Goal: Transaction & Acquisition: Purchase product/service

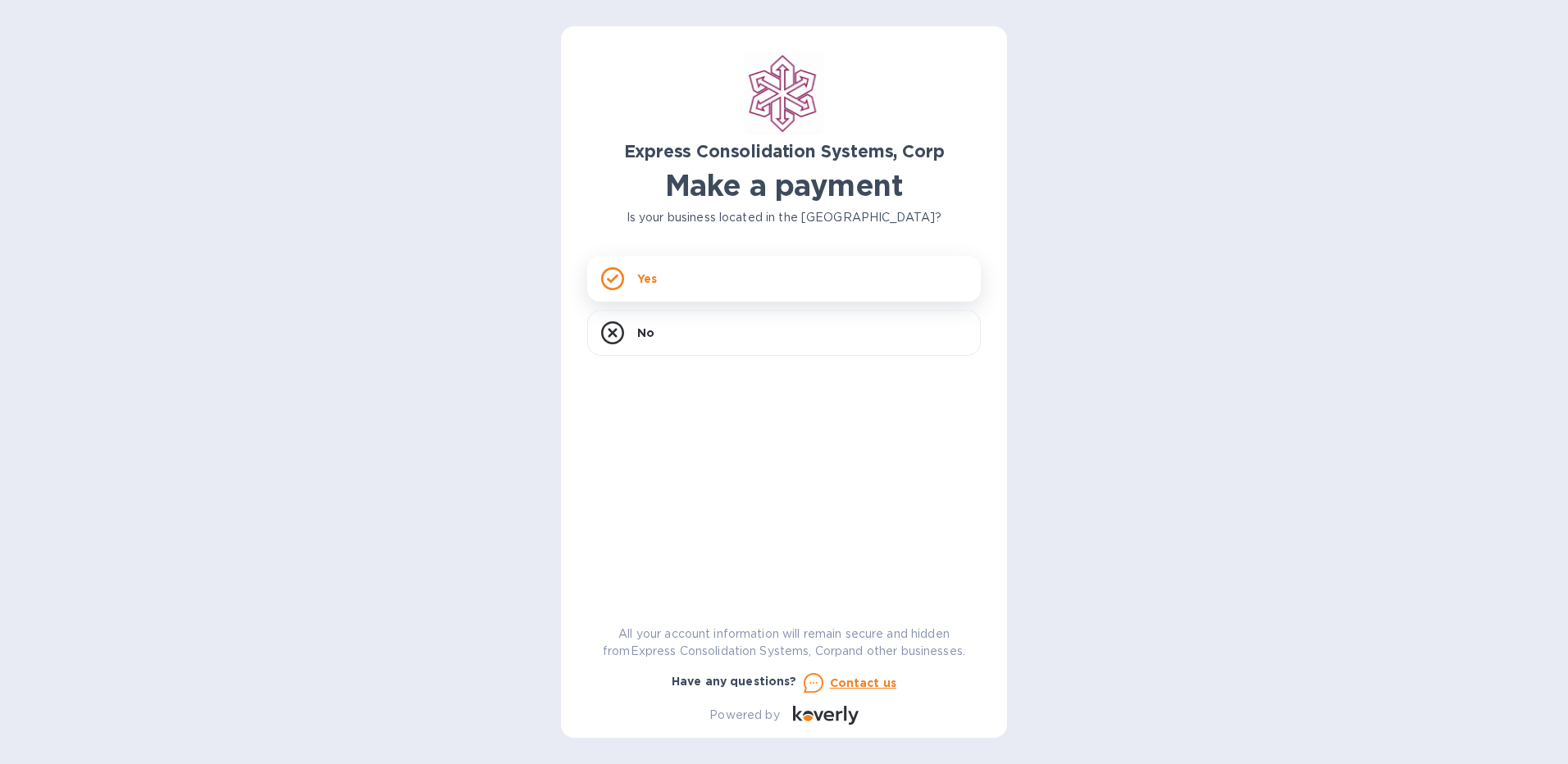
click at [797, 280] on div "Yes" at bounding box center [784, 278] width 393 height 45
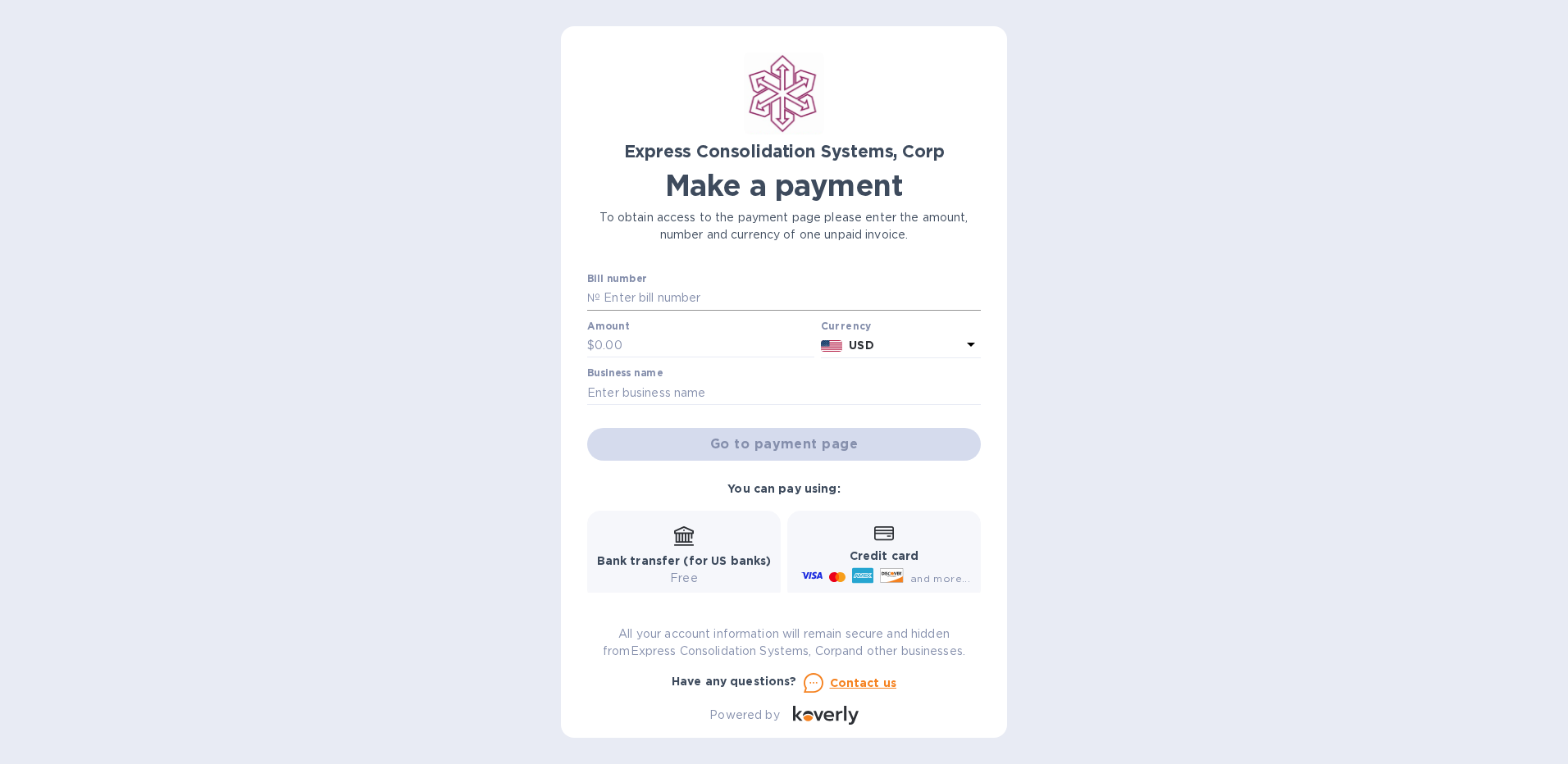
click at [841, 292] on input "text" at bounding box center [790, 298] width 380 height 25
type input "20-10-14388-01"
type input "1,000"
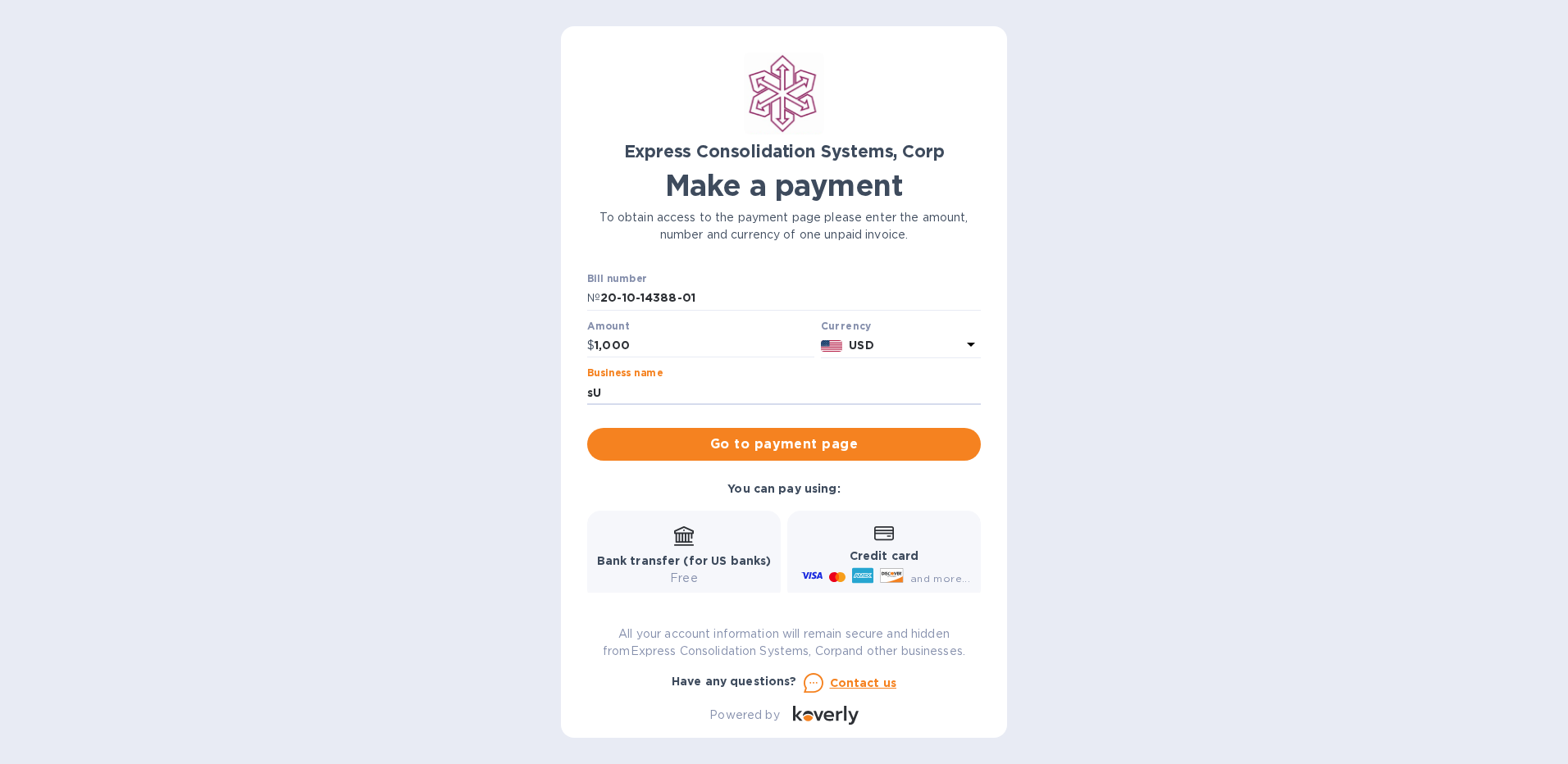
type input "s"
type input "SUREWAN FOOD ENTERPRISES LTD"
click at [890, 450] on span "Go to payment page" at bounding box center [784, 444] width 368 height 20
